Goal: Find specific page/section: Find specific page/section

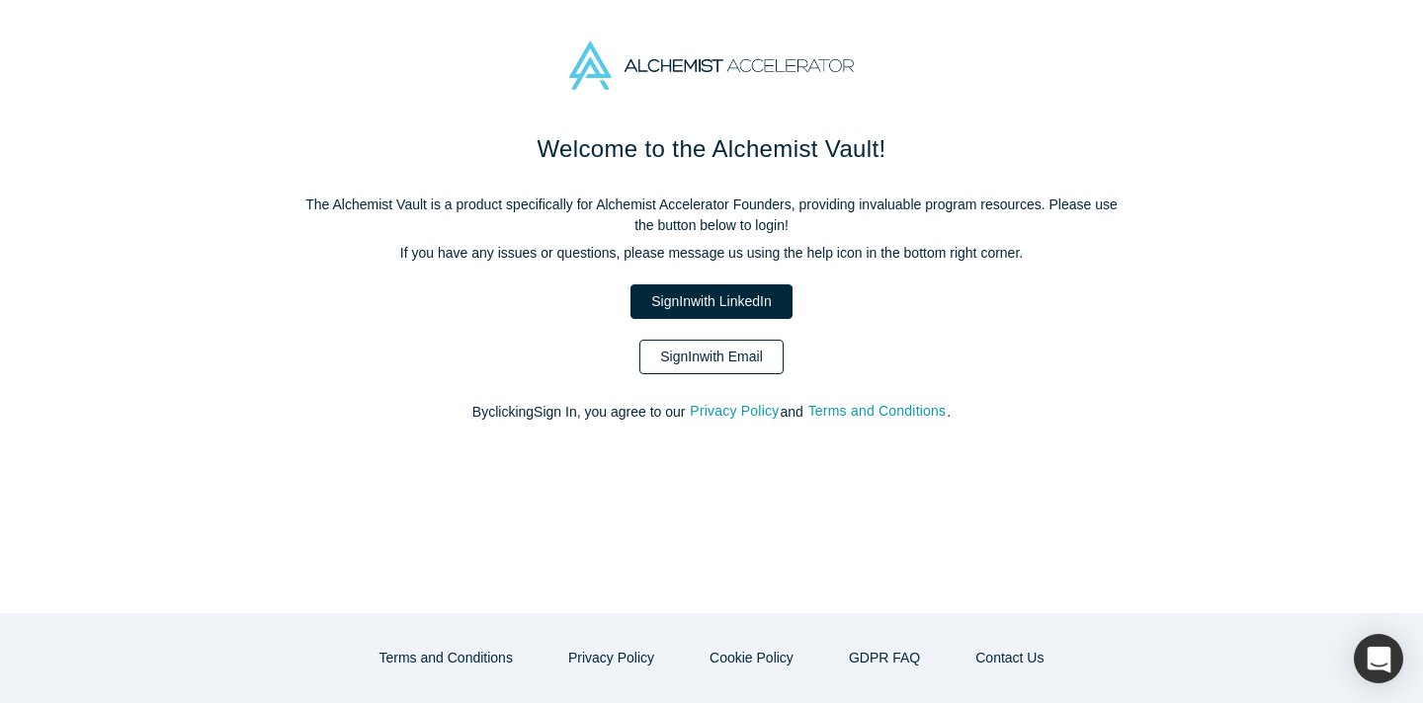
click at [752, 354] on link "Sign In with Email" at bounding box center [711, 357] width 144 height 35
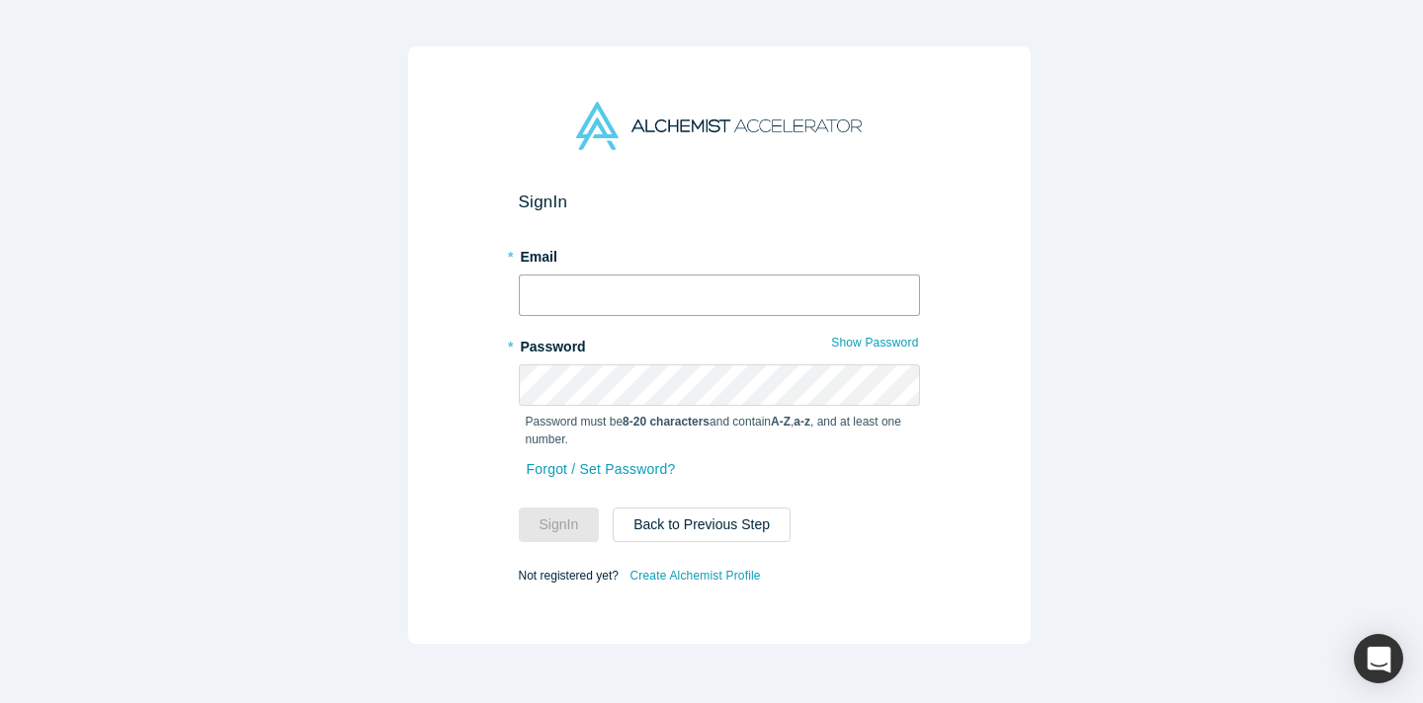
click at [726, 275] on input "text" at bounding box center [719, 295] width 401 height 41
click at [852, 303] on input "text" at bounding box center [719, 295] width 401 height 41
type input "ally@alchemistaccelerator.com"
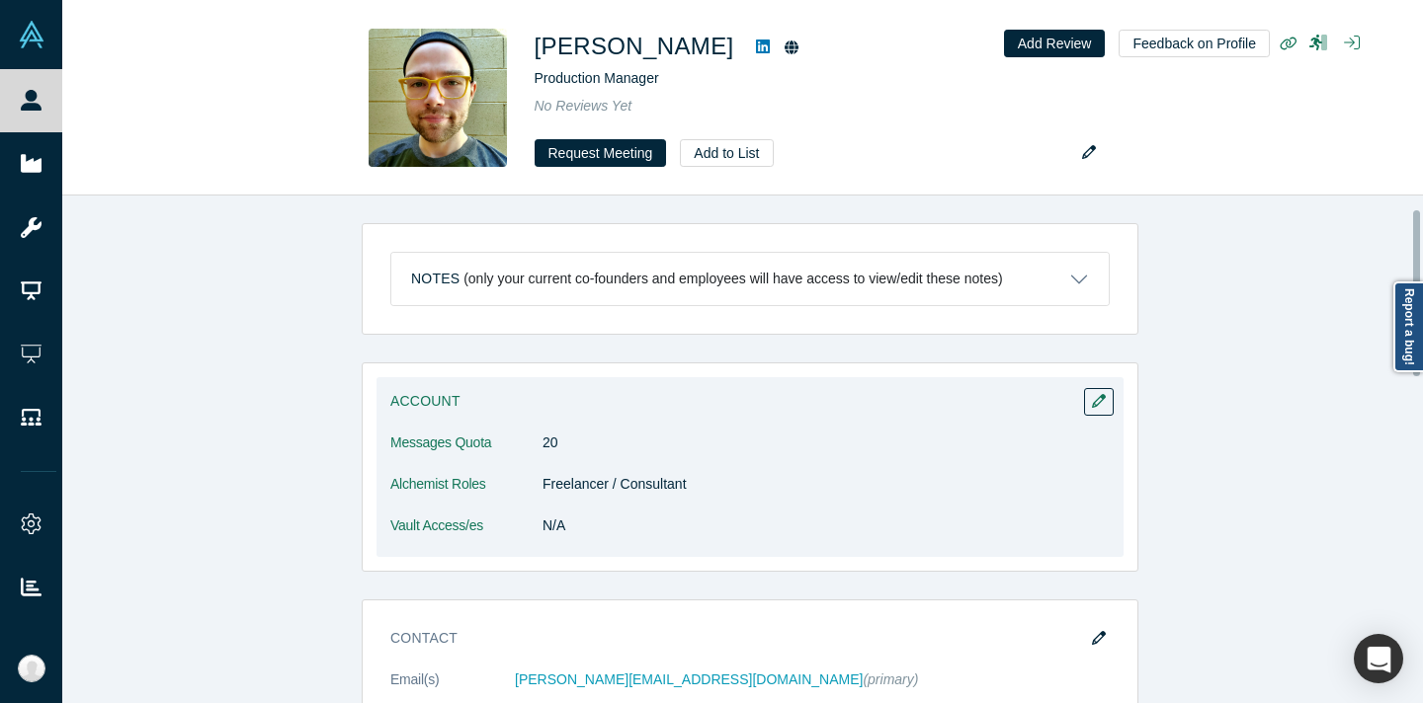
scroll to position [202, 0]
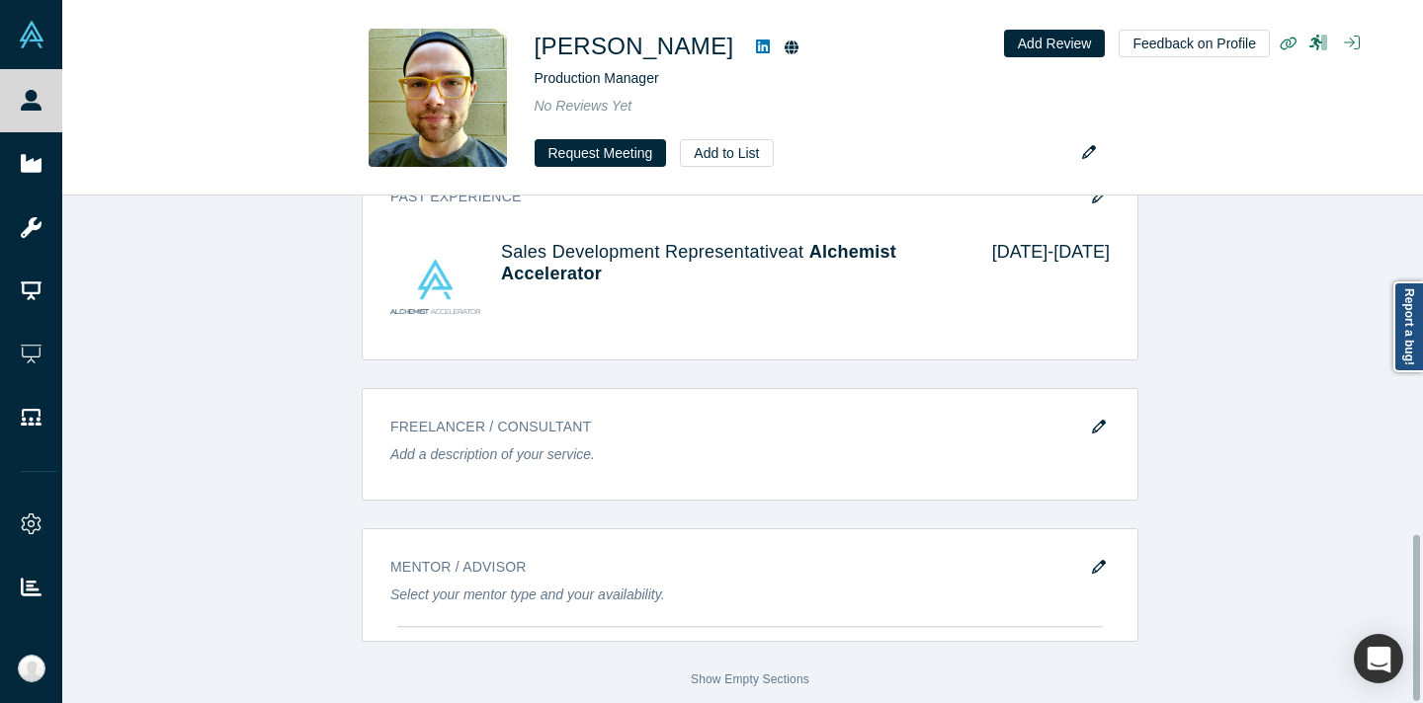
scroll to position [612, 0]
